Goal: Task Accomplishment & Management: Use online tool/utility

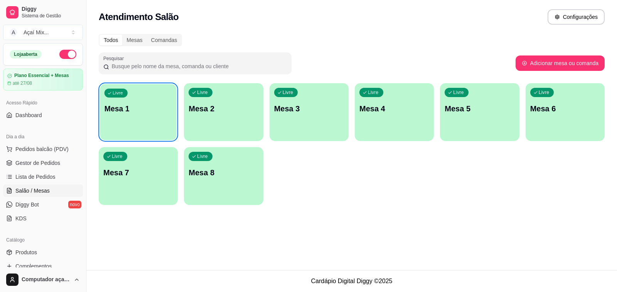
click at [149, 101] on div "Livre Mesa 1" at bounding box center [138, 107] width 77 height 47
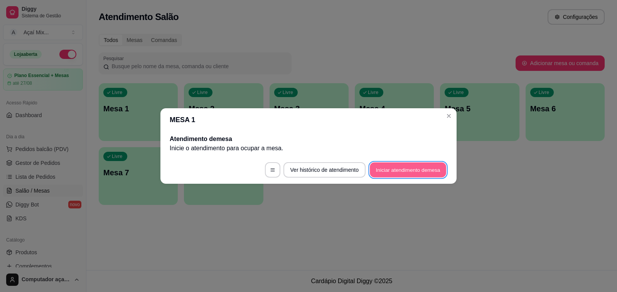
click at [392, 166] on button "Iniciar atendimento de mesa" at bounding box center [408, 170] width 76 height 15
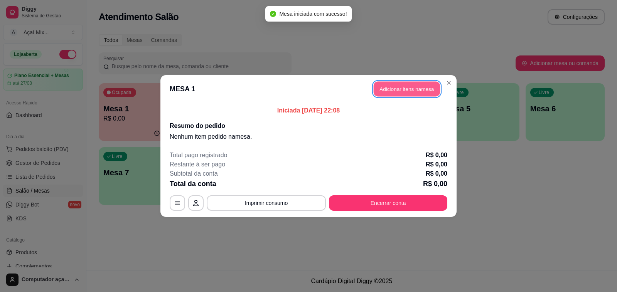
click at [414, 90] on button "Adicionar itens na mesa" at bounding box center [406, 89] width 66 height 15
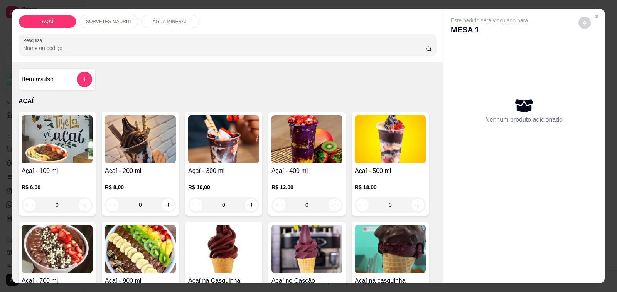
click at [166, 199] on div "0" at bounding box center [140, 204] width 71 height 15
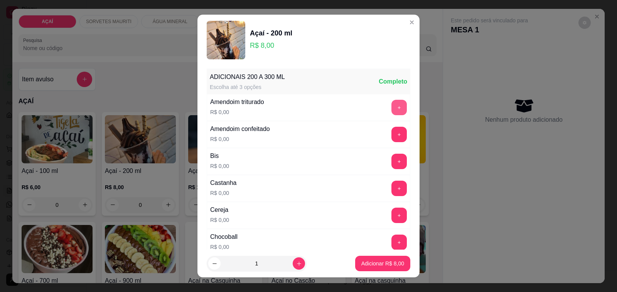
click at [391, 108] on button "+" at bounding box center [398, 107] width 15 height 15
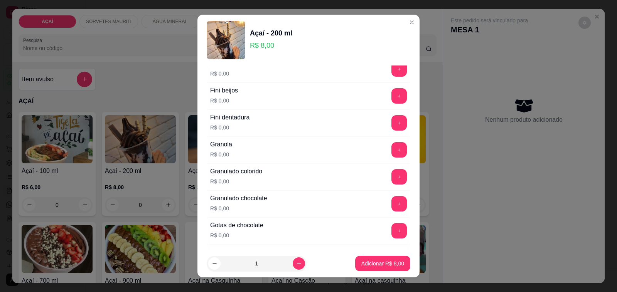
scroll to position [626, 0]
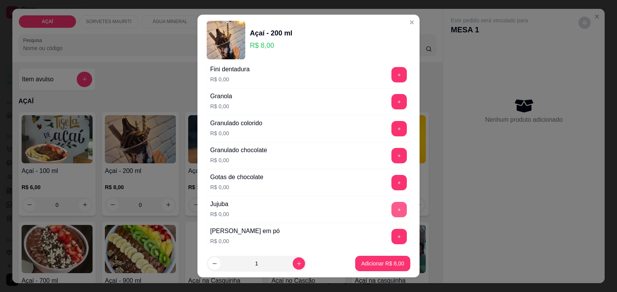
click at [391, 210] on button "+" at bounding box center [398, 209] width 15 height 15
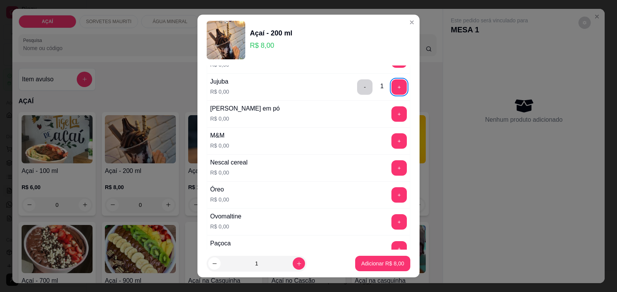
scroll to position [771, 0]
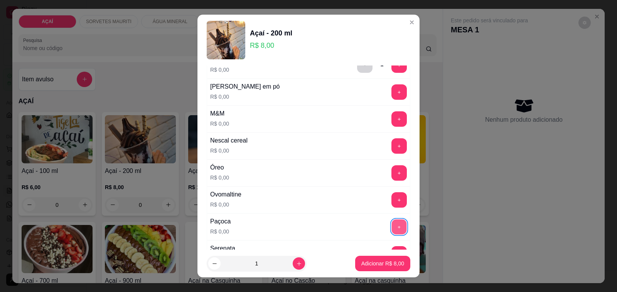
click at [392, 232] on button "+" at bounding box center [399, 227] width 15 height 15
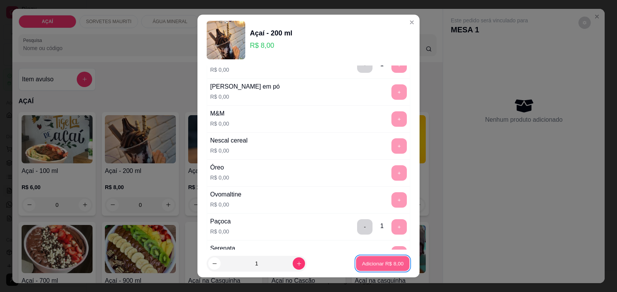
click at [373, 265] on p "Adicionar R$ 8,00" at bounding box center [382, 263] width 42 height 7
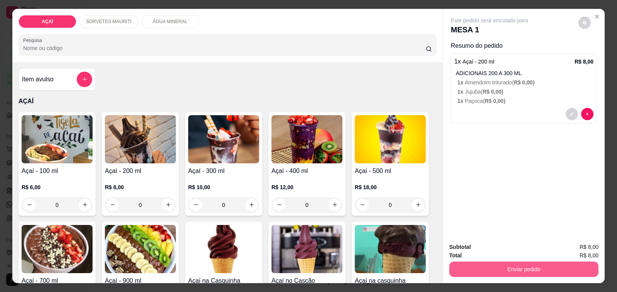
click at [519, 270] on button "Enviar pedido" at bounding box center [523, 269] width 149 height 15
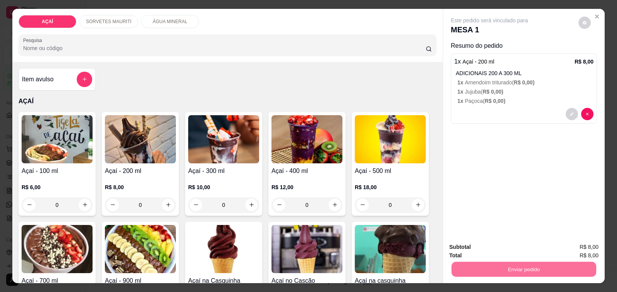
click at [526, 242] on button "Não registrar e enviar pedido" at bounding box center [498, 247] width 78 height 14
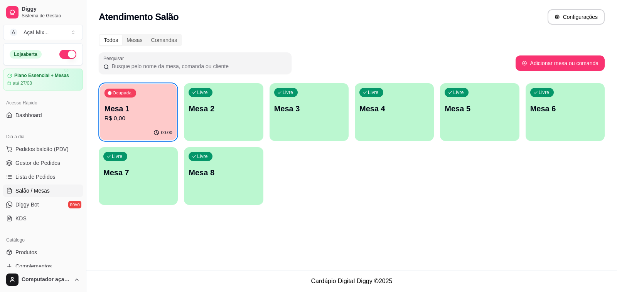
click at [130, 112] on p "Mesa 1" at bounding box center [138, 109] width 68 height 10
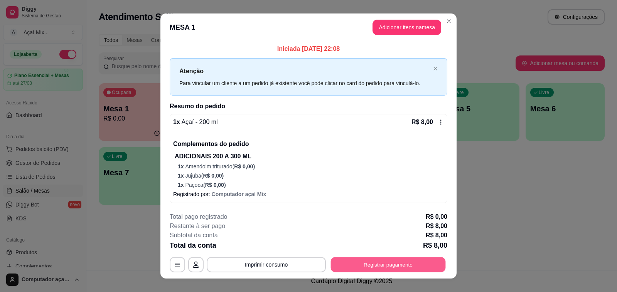
click at [364, 263] on button "Registrar pagamento" at bounding box center [388, 264] width 115 height 15
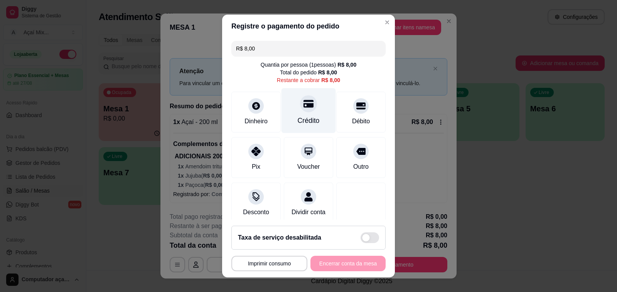
click at [310, 107] on div "Crédito" at bounding box center [308, 110] width 54 height 45
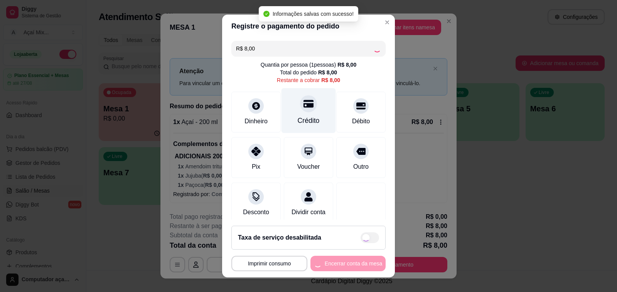
type input "R$ 0,00"
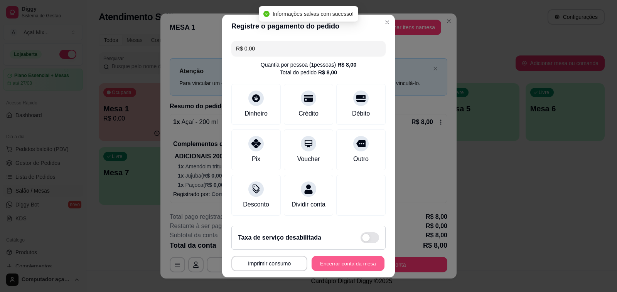
click at [351, 269] on button "Encerrar conta da mesa" at bounding box center [347, 263] width 73 height 15
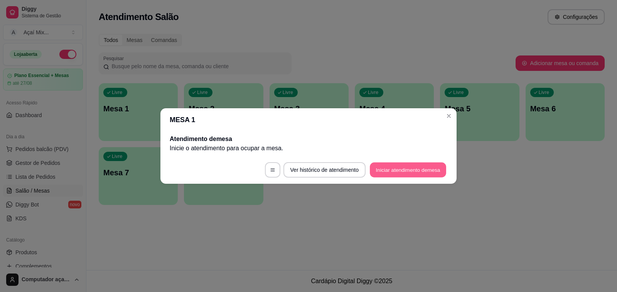
click at [422, 166] on button "Iniciar atendimento de mesa" at bounding box center [408, 170] width 76 height 15
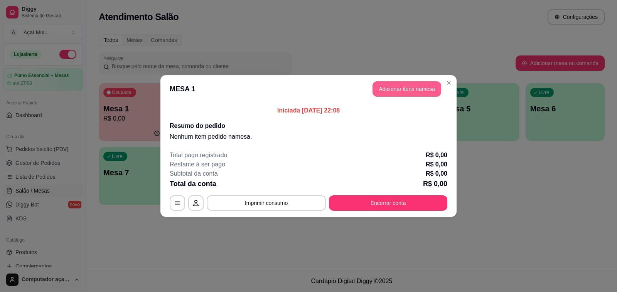
click at [393, 91] on button "Adicionar itens na mesa" at bounding box center [406, 88] width 69 height 15
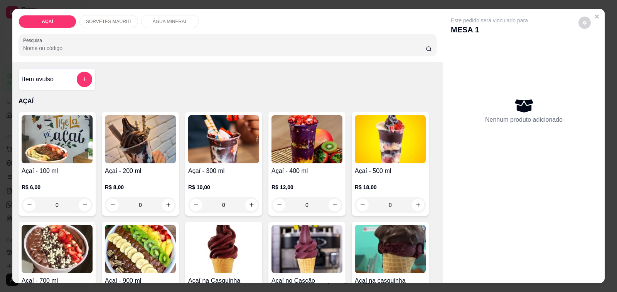
click at [165, 203] on div "0" at bounding box center [140, 204] width 71 height 15
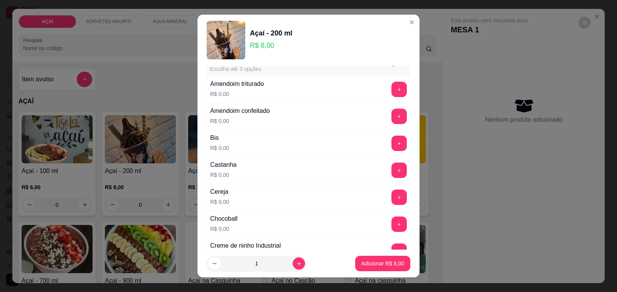
scroll to position [48, 0]
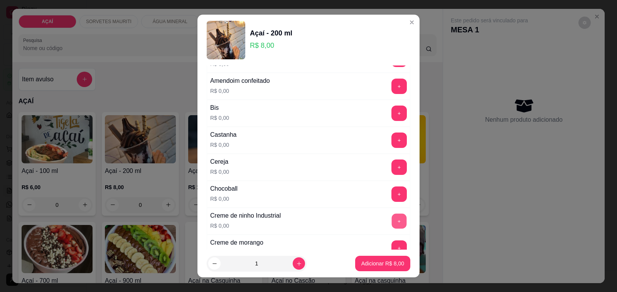
click at [392, 224] on button "+" at bounding box center [399, 221] width 15 height 15
click at [392, 227] on button "+" at bounding box center [399, 221] width 15 height 15
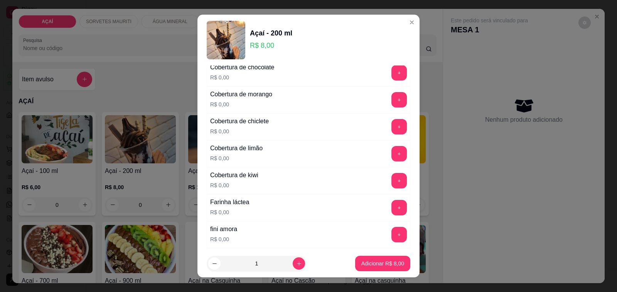
scroll to position [434, 0]
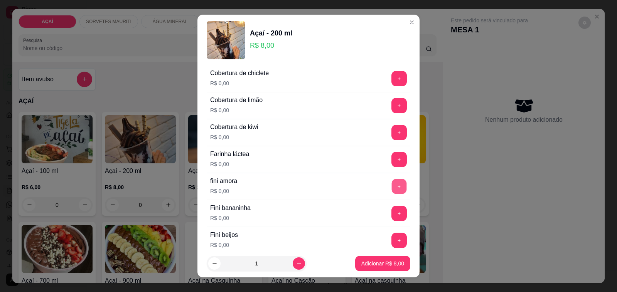
click at [392, 189] on button "+" at bounding box center [399, 186] width 15 height 15
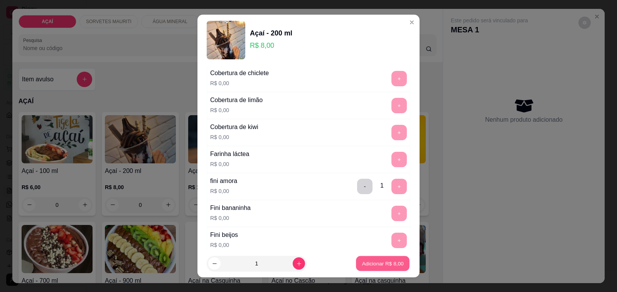
click at [370, 265] on p "Adicionar R$ 8,00" at bounding box center [382, 263] width 42 height 7
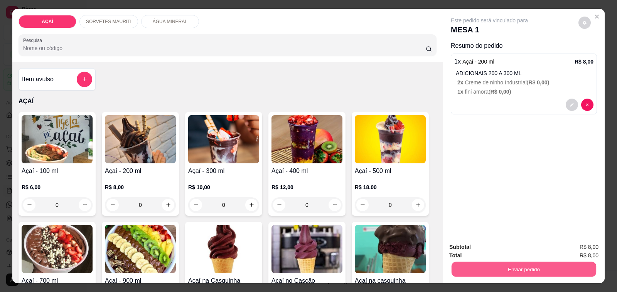
click at [488, 269] on button "Enviar pedido" at bounding box center [523, 269] width 145 height 15
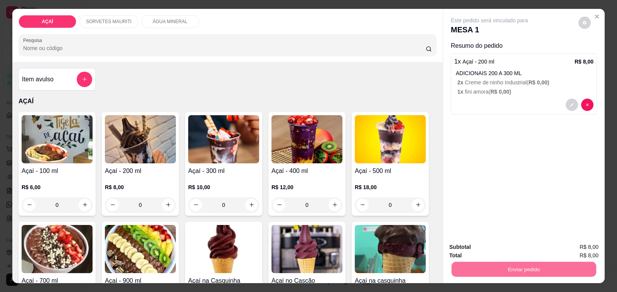
click at [491, 249] on button "Não registrar e enviar pedido" at bounding box center [498, 247] width 78 height 14
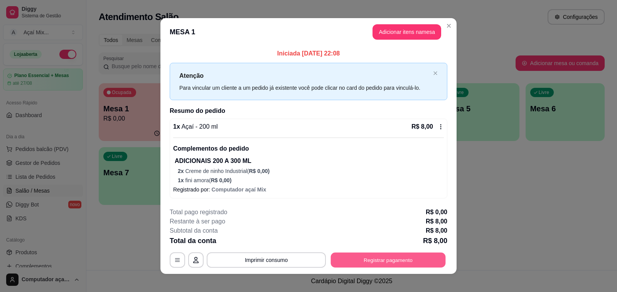
click at [420, 261] on button "Registrar pagamento" at bounding box center [388, 260] width 115 height 15
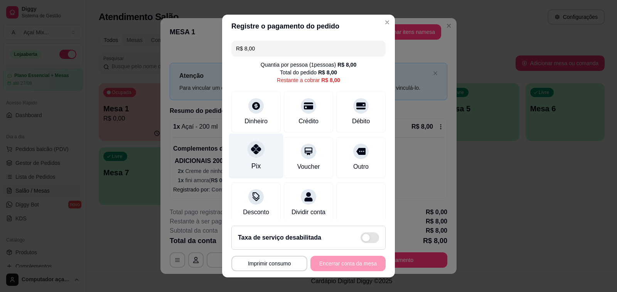
click at [240, 155] on div "Pix" at bounding box center [256, 156] width 54 height 45
type input "R$ 0,00"
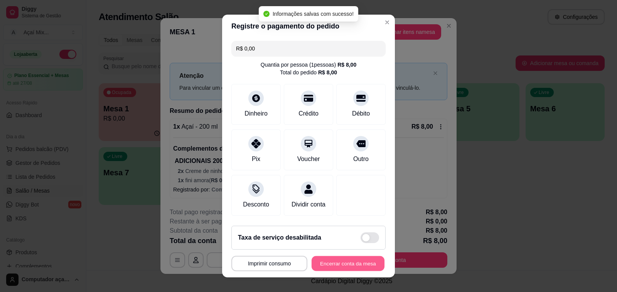
click at [331, 268] on button "Encerrar conta da mesa" at bounding box center [347, 263] width 73 height 15
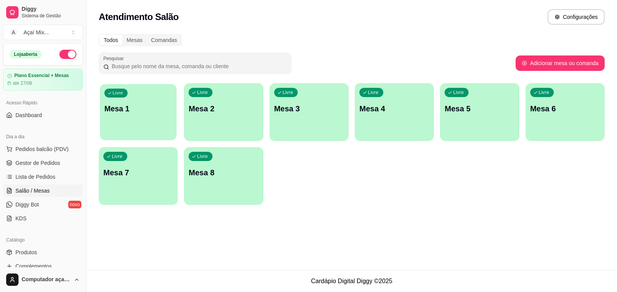
click at [159, 120] on div "Livre Mesa 1" at bounding box center [138, 107] width 77 height 47
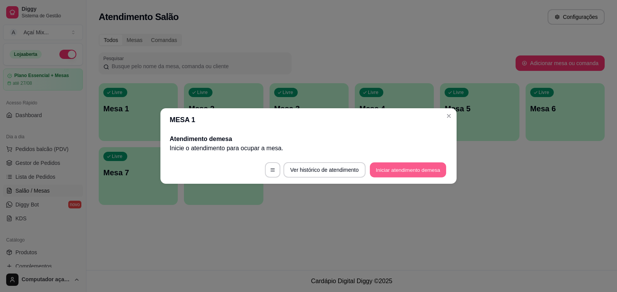
click at [419, 172] on button "Iniciar atendimento de mesa" at bounding box center [408, 170] width 76 height 15
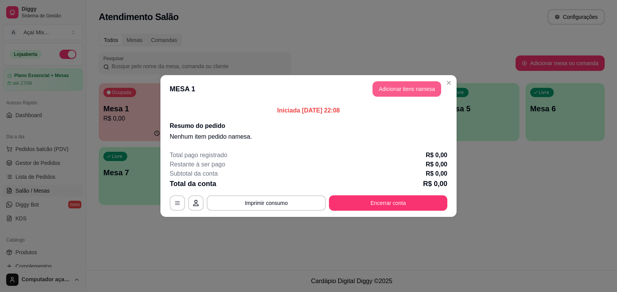
click at [418, 84] on button "Adicionar itens na mesa" at bounding box center [406, 88] width 69 height 15
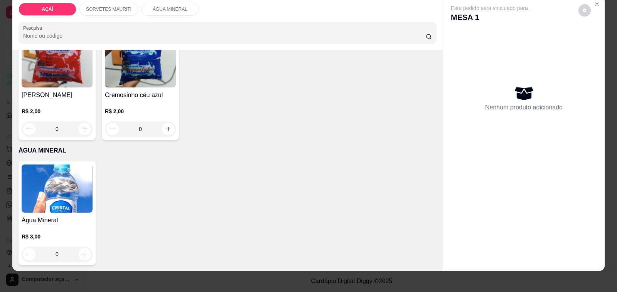
scroll to position [19, 0]
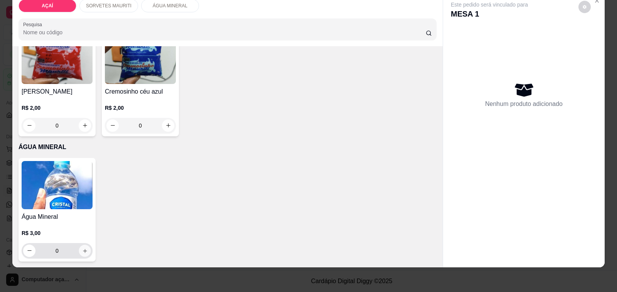
click at [83, 248] on icon "increase-product-quantity" at bounding box center [85, 251] width 6 height 6
type input "1"
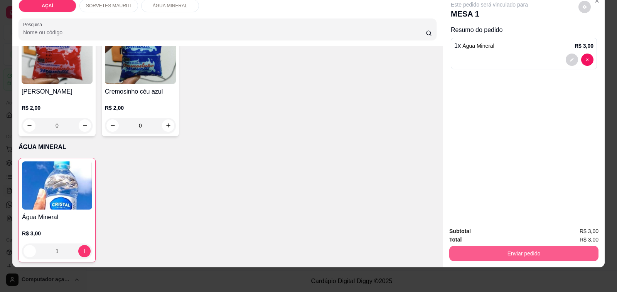
click at [522, 249] on button "Enviar pedido" at bounding box center [523, 253] width 149 height 15
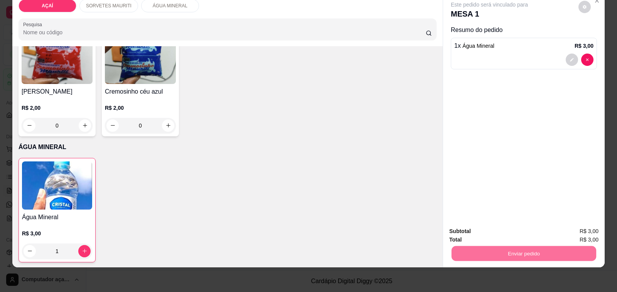
click at [519, 229] on button "Não registrar e enviar pedido" at bounding box center [498, 228] width 78 height 14
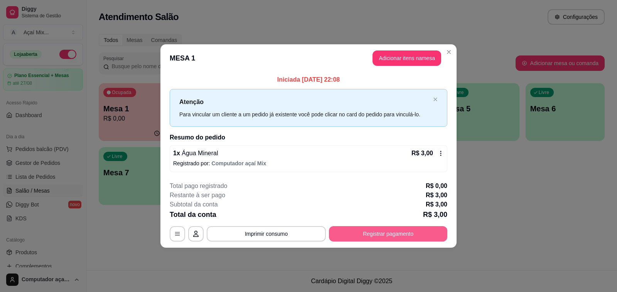
click at [394, 234] on button "Registrar pagamento" at bounding box center [388, 233] width 118 height 15
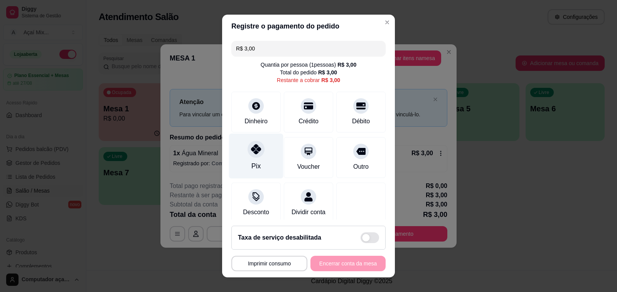
click at [263, 160] on div "Pix" at bounding box center [256, 156] width 54 height 45
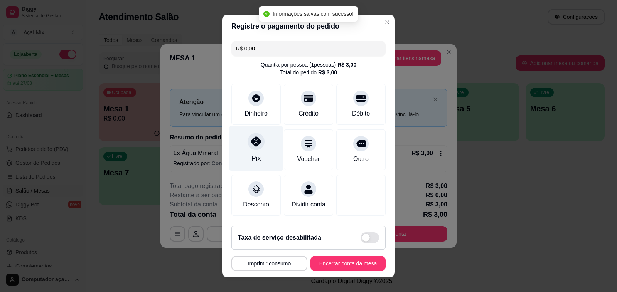
type input "R$ 0,00"
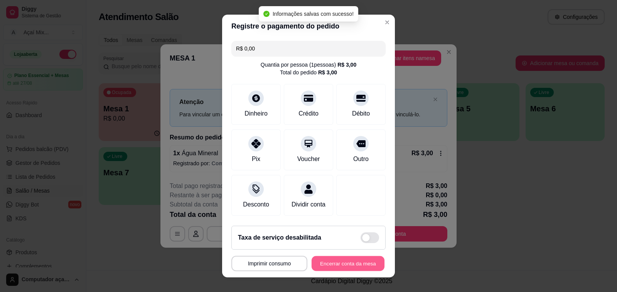
click at [331, 269] on button "Encerrar conta da mesa" at bounding box center [347, 263] width 73 height 15
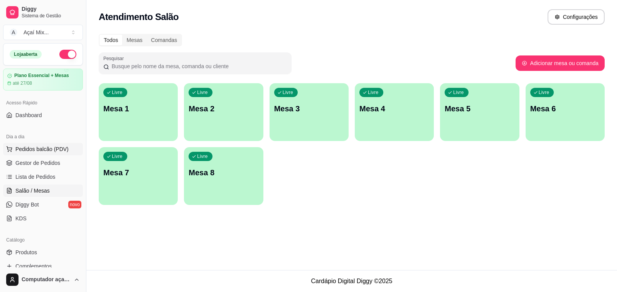
click at [56, 147] on span "Pedidos balcão (PDV)" at bounding box center [41, 149] width 53 height 8
click at [124, 126] on img at bounding box center [137, 138] width 72 height 49
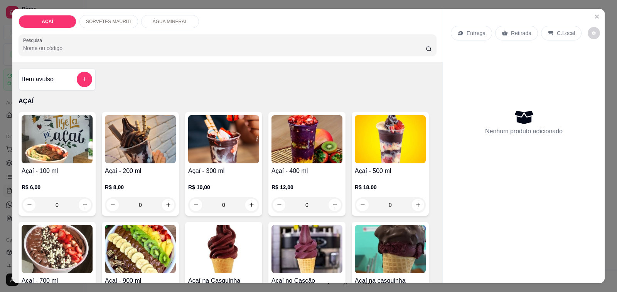
click at [78, 201] on div "0" at bounding box center [57, 204] width 71 height 15
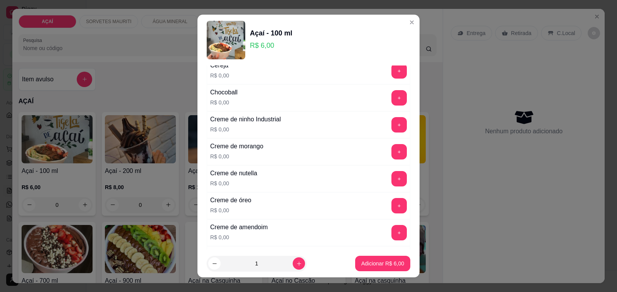
scroll to position [193, 0]
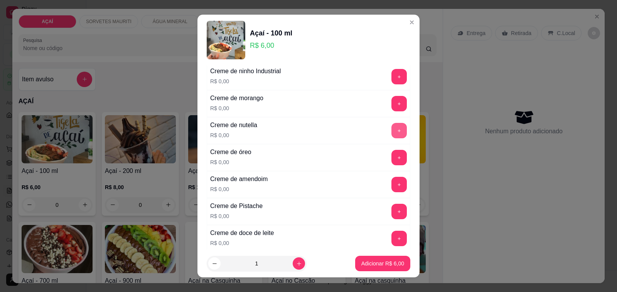
click at [391, 134] on button "+" at bounding box center [398, 130] width 15 height 15
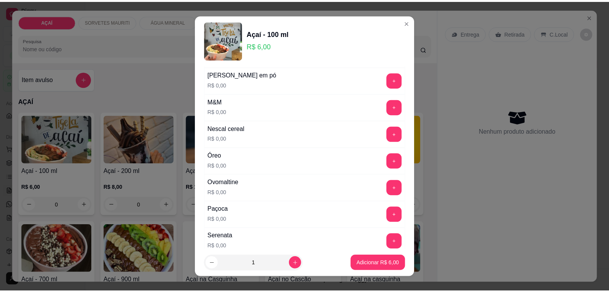
scroll to position [771, 0]
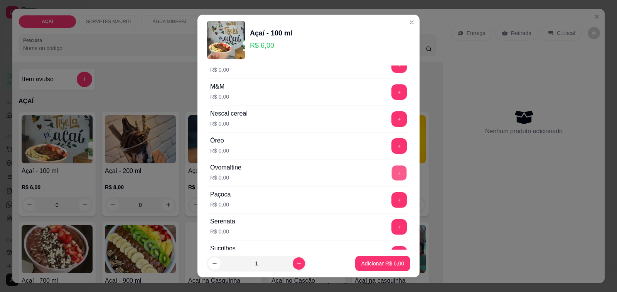
click at [392, 178] on button "+" at bounding box center [399, 173] width 15 height 15
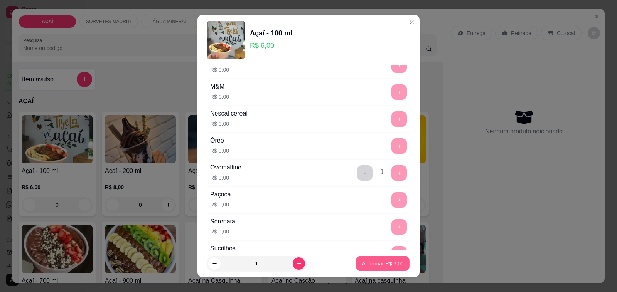
click at [371, 264] on p "Adicionar R$ 6,00" at bounding box center [382, 263] width 42 height 7
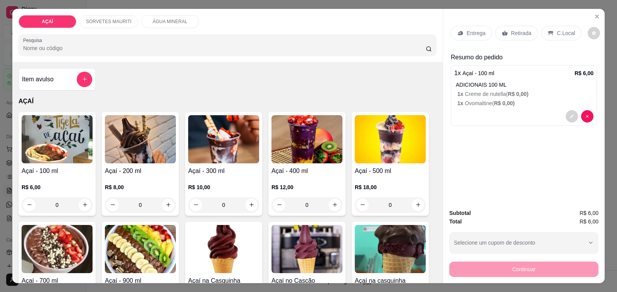
click at [540, 268] on div "Continuar" at bounding box center [523, 268] width 149 height 17
click at [515, 140] on div "Entrega Retirada C.Local Resumo do pedido 1 x Açaí - 100 ml R$ 6,00 ADICIONAIS …" at bounding box center [523, 106] width 161 height 194
click at [518, 262] on div "Continuar" at bounding box center [523, 268] width 149 height 17
click at [514, 26] on div "Retirada" at bounding box center [516, 33] width 43 height 15
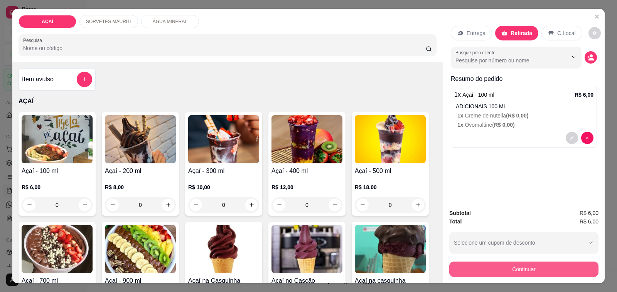
click at [538, 267] on button "Continuar" at bounding box center [523, 269] width 149 height 15
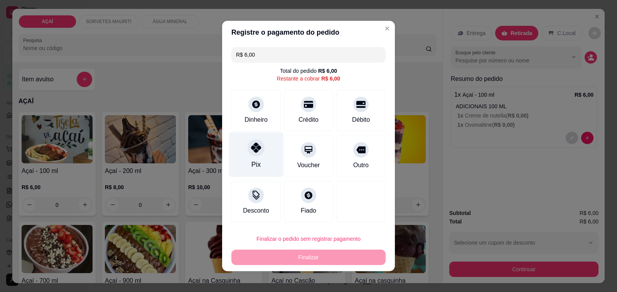
click at [263, 160] on div "Pix" at bounding box center [256, 154] width 54 height 45
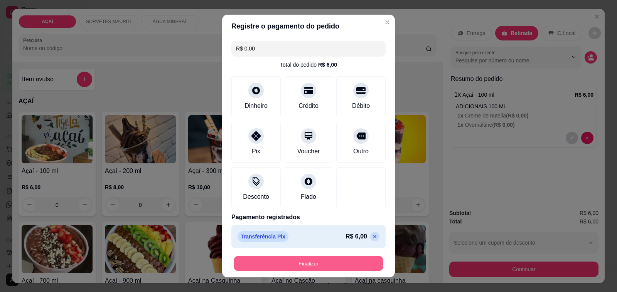
click at [304, 264] on button "Finalizar" at bounding box center [309, 263] width 150 height 15
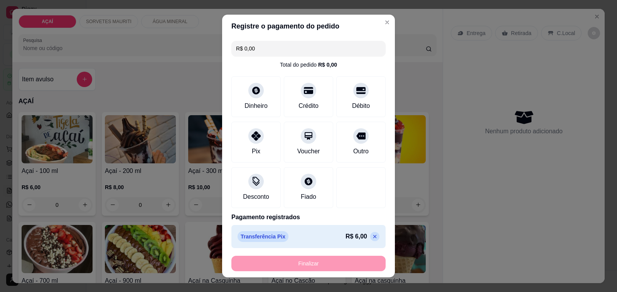
type input "-R$ 6,00"
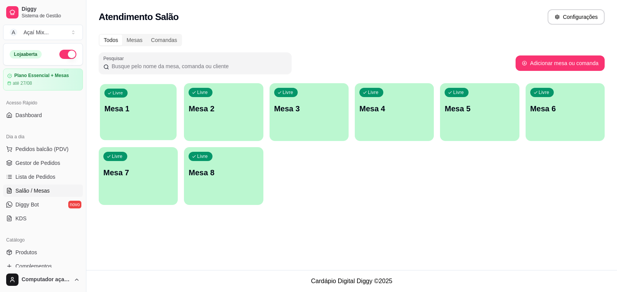
click at [135, 121] on div "Livre Mesa 1" at bounding box center [138, 107] width 77 height 47
click at [43, 159] on span "Gestor de Pedidos" at bounding box center [37, 163] width 45 height 8
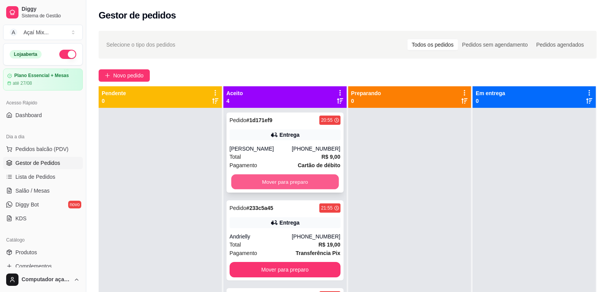
click at [265, 182] on button "Mover para preparo" at bounding box center [285, 182] width 108 height 15
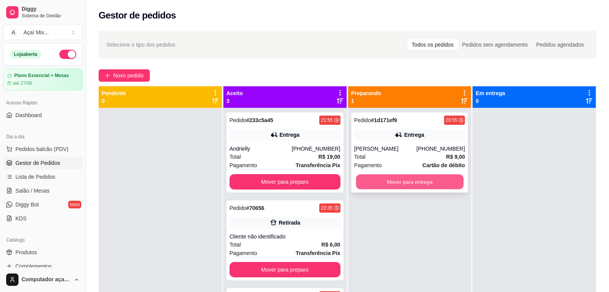
click at [413, 182] on button "Mover para entrega" at bounding box center [410, 182] width 108 height 15
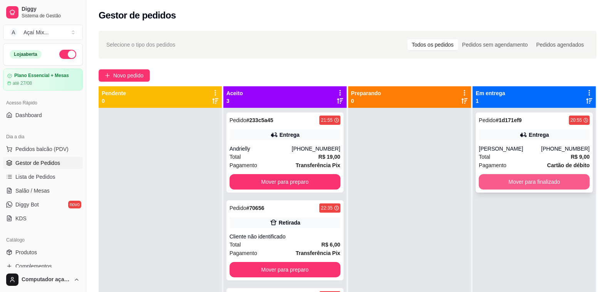
click at [529, 185] on button "Mover para finalizado" at bounding box center [534, 181] width 111 height 15
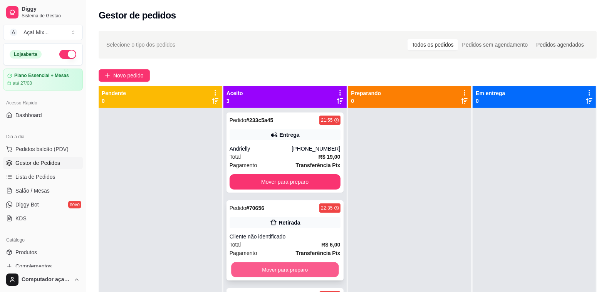
click at [298, 265] on button "Mover para preparo" at bounding box center [285, 269] width 108 height 15
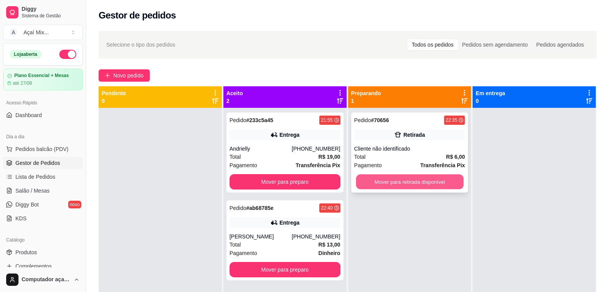
click at [380, 177] on button "Mover para retirada disponível" at bounding box center [410, 182] width 108 height 15
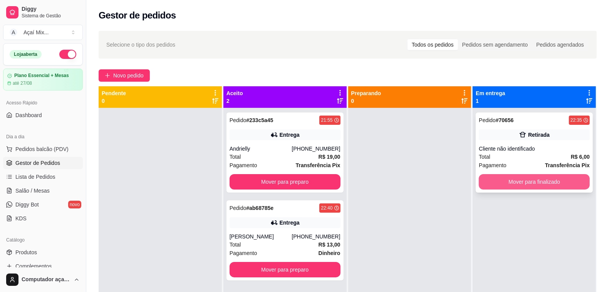
click at [493, 175] on button "Mover para finalizado" at bounding box center [534, 181] width 111 height 15
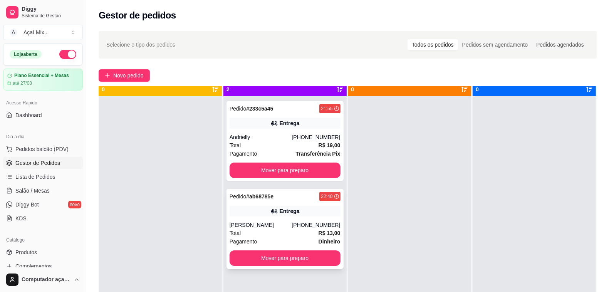
scroll to position [22, 0]
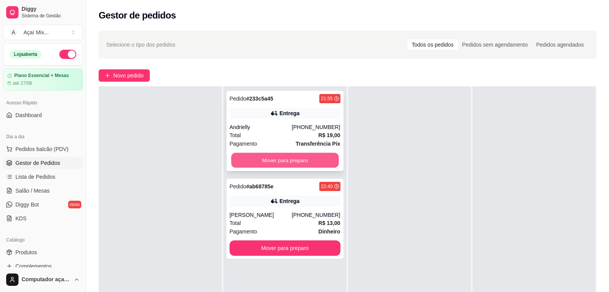
click at [286, 157] on button "Mover para preparo" at bounding box center [285, 160] width 108 height 15
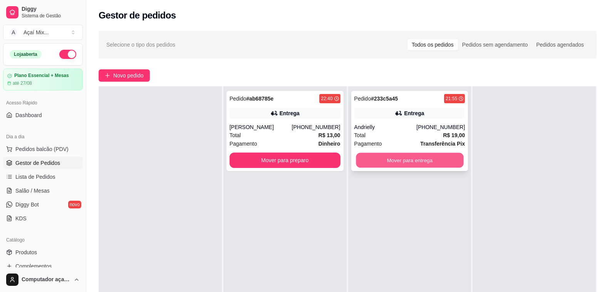
click at [365, 158] on button "Mover para entrega" at bounding box center [410, 160] width 108 height 15
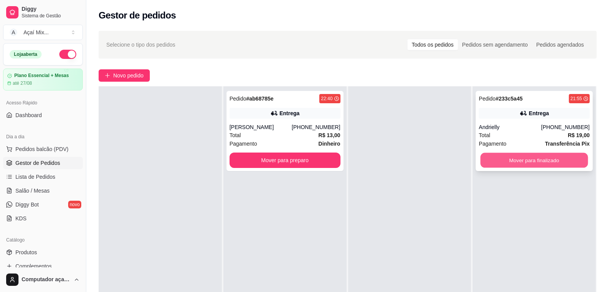
click at [494, 154] on button "Mover para finalizado" at bounding box center [535, 160] width 108 height 15
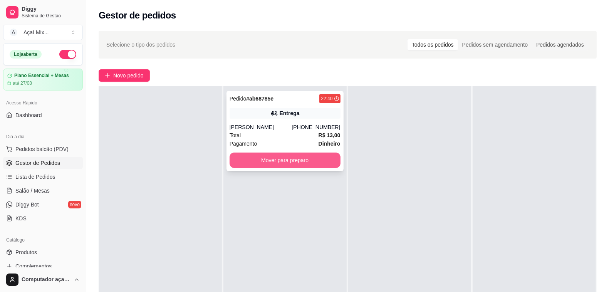
click at [323, 168] on button "Mover para preparo" at bounding box center [285, 160] width 111 height 15
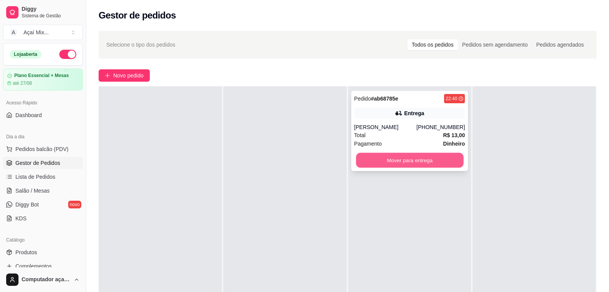
click at [389, 165] on button "Mover para entrega" at bounding box center [410, 160] width 108 height 15
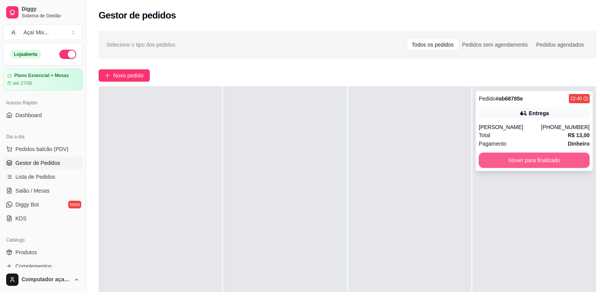
click at [525, 161] on button "Mover para finalizado" at bounding box center [534, 160] width 111 height 15
